Goal: Transaction & Acquisition: Obtain resource

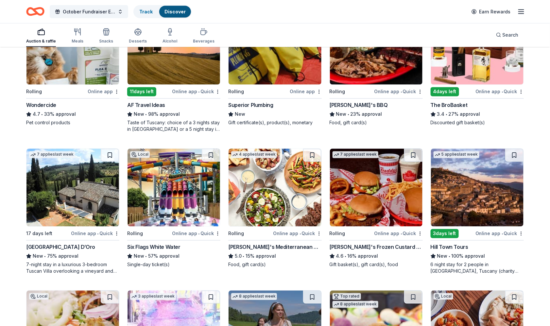
scroll to position [465, 0]
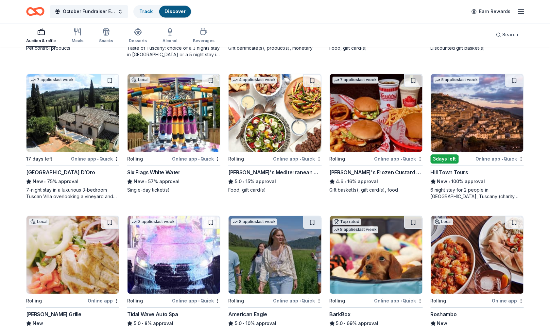
click at [88, 123] on img at bounding box center [72, 113] width 92 height 78
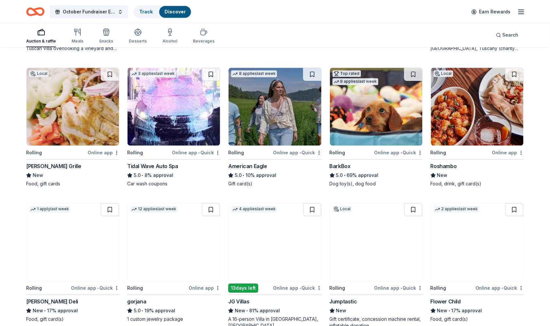
scroll to position [651, 0]
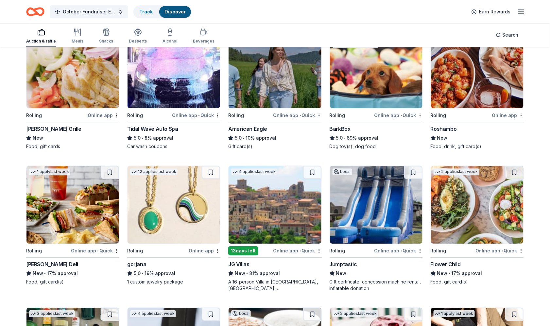
click at [182, 207] on img at bounding box center [173, 205] width 92 height 78
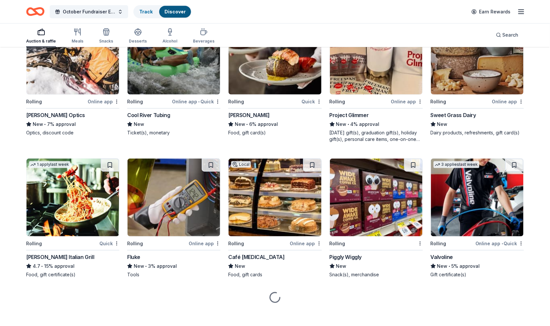
scroll to position [2052, 0]
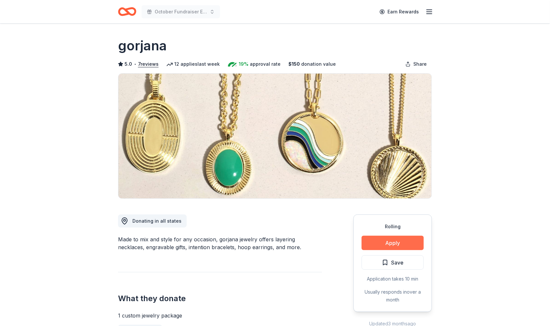
click at [389, 243] on button "Apply" at bounding box center [392, 243] width 62 height 14
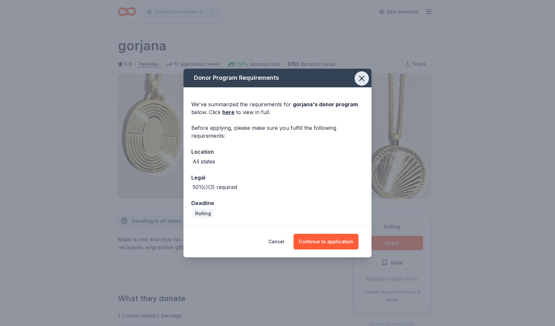
click at [362, 82] on icon "button" at bounding box center [361, 78] width 9 height 9
